Goal: Task Accomplishment & Management: Use online tool/utility

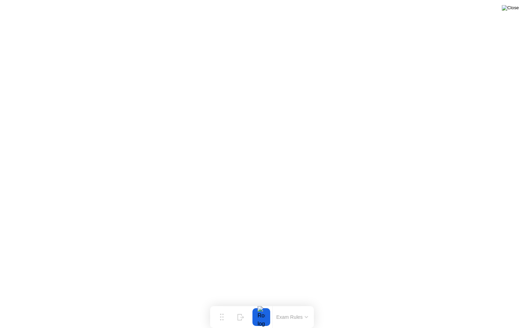
click at [515, 8] on img at bounding box center [510, 7] width 17 height 5
click div "End Proctoring Session"
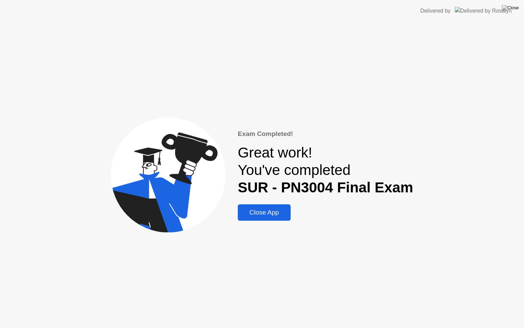
click at [269, 210] on div "Close App" at bounding box center [264, 213] width 49 height 8
